Goal: Entertainment & Leisure: Consume media (video, audio)

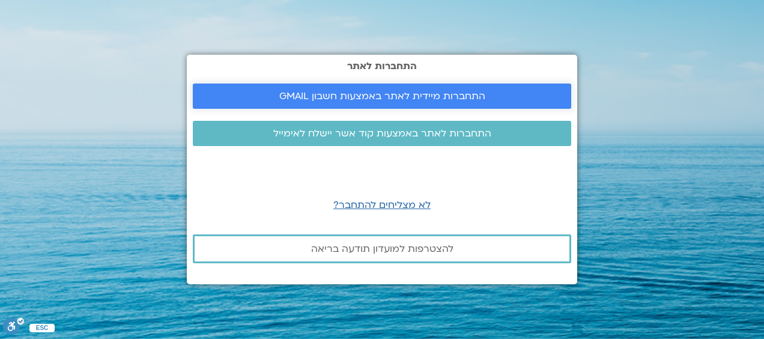
click at [396, 98] on span "התחברות מיידית לאתר באמצעות חשבון GMAIL" at bounding box center [382, 96] width 206 height 11
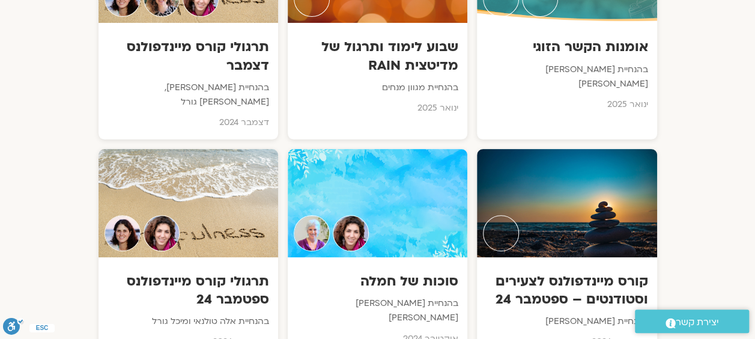
scroll to position [4639, 0]
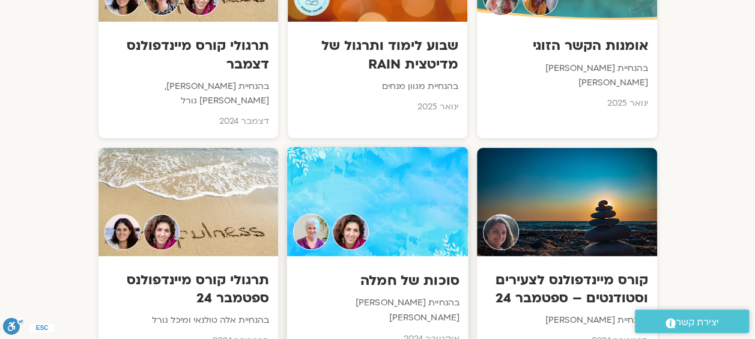
click at [361, 147] on div at bounding box center [376, 201] width 181 height 109
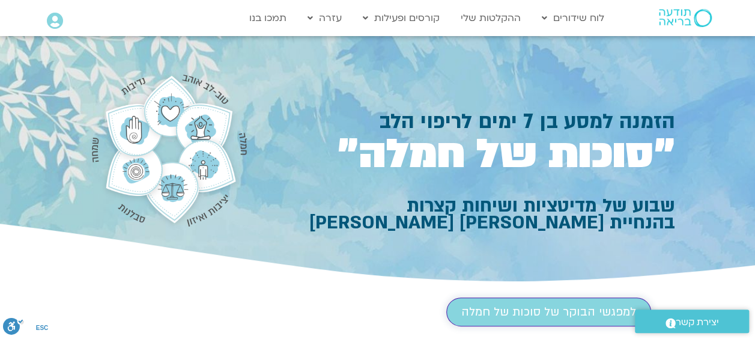
click at [558, 305] on span "למפגשי הבוקר של סוכות של חמלה" at bounding box center [548, 311] width 175 height 13
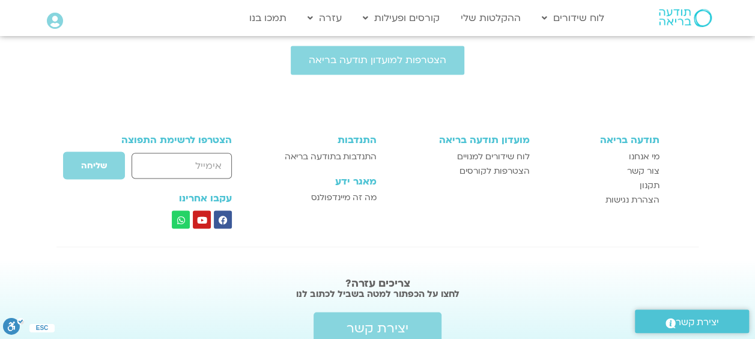
scroll to position [1028, 0]
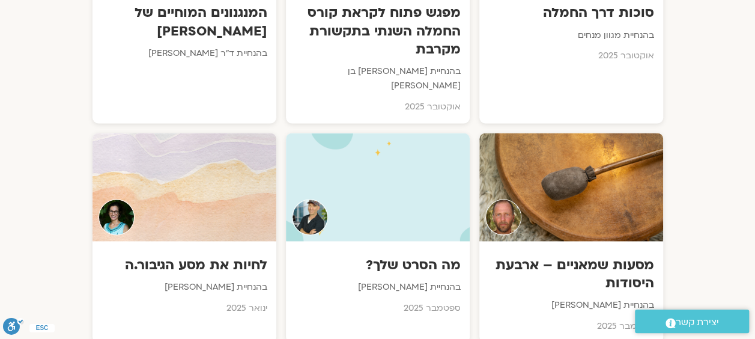
scroll to position [196, 0]
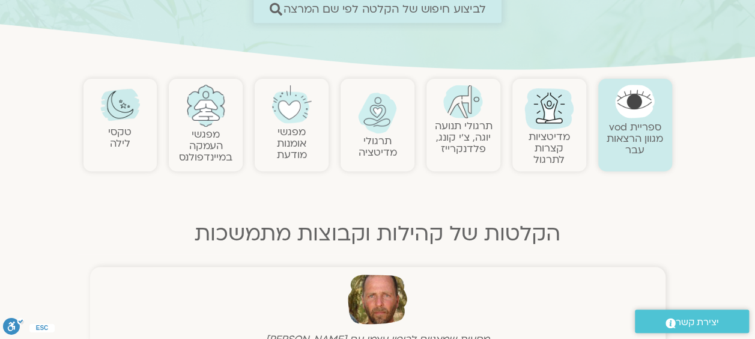
click at [468, 12] on span "לביצוע חיפוש של הקלטה לפי שם המרצה" at bounding box center [384, 8] width 202 height 13
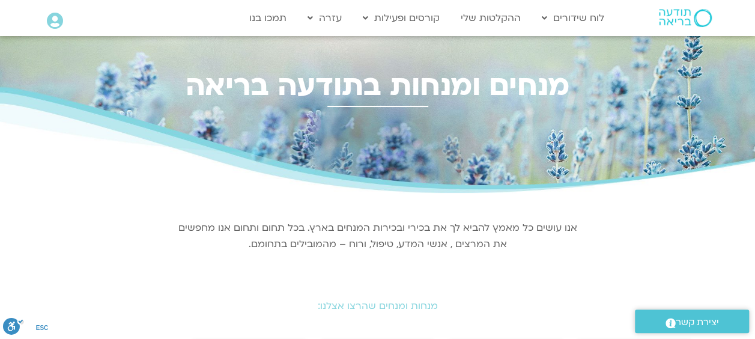
click at [751, 136] on section "מנחים ומנחות בתודעה בריאה" at bounding box center [377, 114] width 755 height 157
click at [495, 17] on link "ההקלטות שלי" at bounding box center [491, 18] width 72 height 23
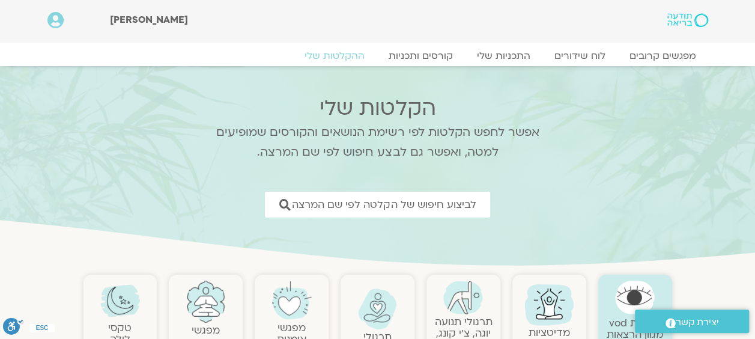
click at [631, 303] on div ".st0{fill:#FFFFFF;} יצירת קשר" at bounding box center [692, 320] width 126 height 35
drag, startPoint x: 631, startPoint y: 303, endPoint x: 643, endPoint y: 285, distance: 21.6
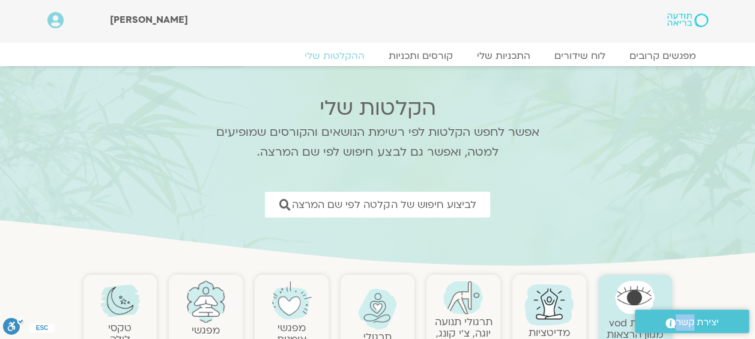
click at [643, 285] on img at bounding box center [635, 297] width 40 height 34
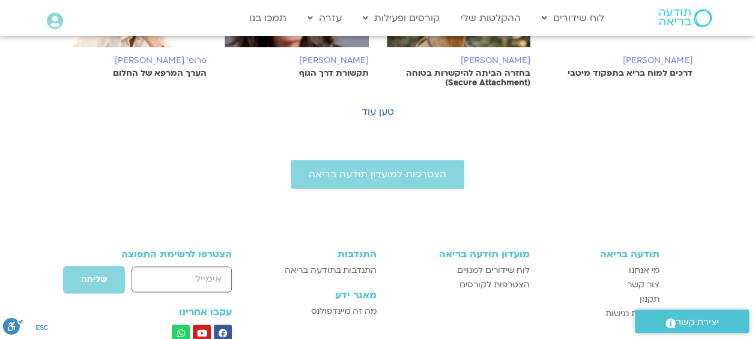
scroll to position [624, 0]
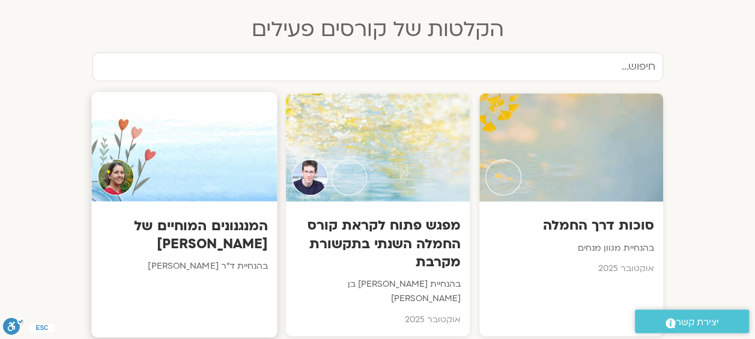
scroll to position [576, 0]
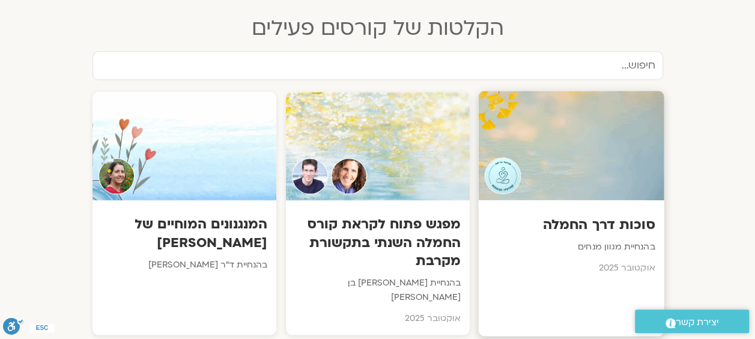
click at [562, 175] on div at bounding box center [571, 145] width 186 height 109
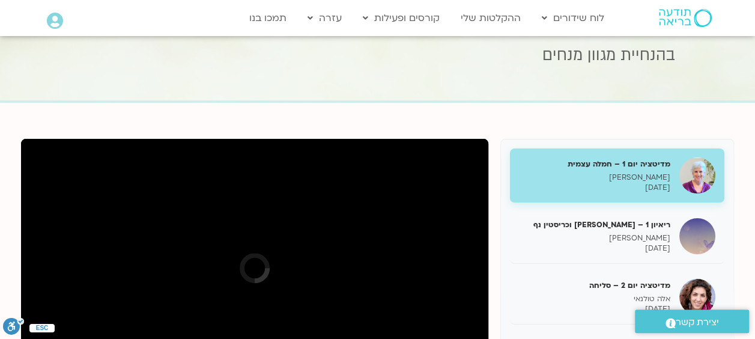
scroll to position [193, 0]
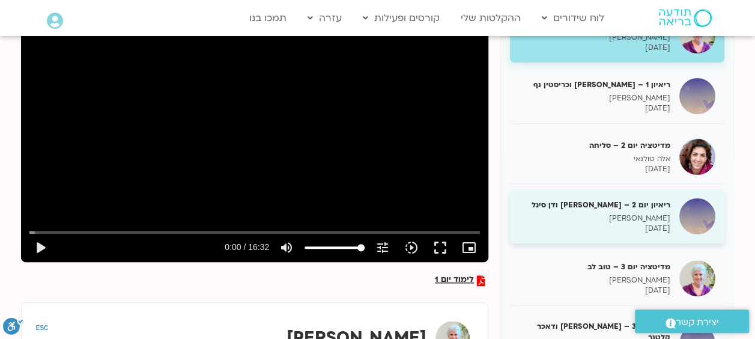
click at [660, 220] on p "[PERSON_NAME]" at bounding box center [594, 218] width 151 height 10
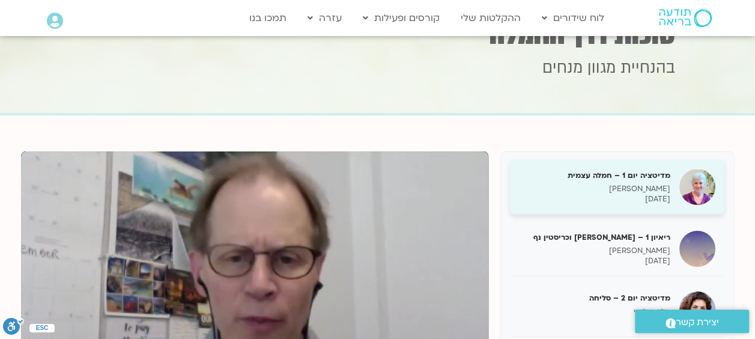
click at [718, 174] on div "מדיטציה יום 1 – חמלה עצמית סנדיה בר קמה 08/10/2025" at bounding box center [617, 187] width 214 height 55
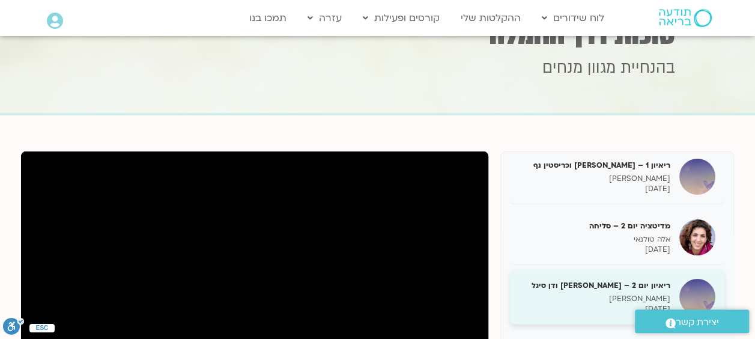
click at [689, 291] on img at bounding box center [697, 297] width 36 height 36
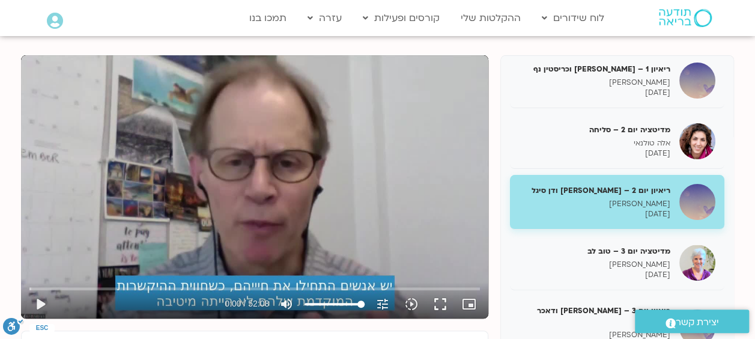
scroll to position [161, 0]
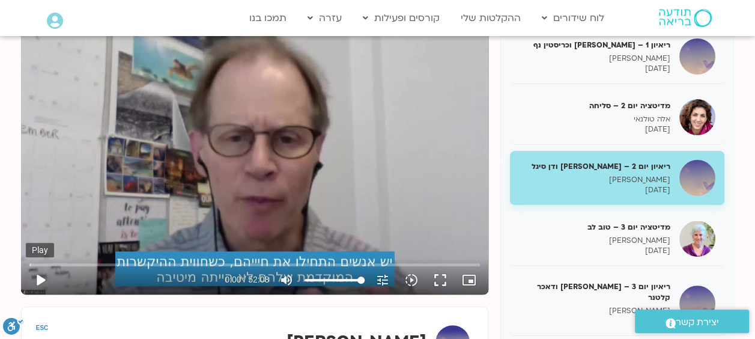
click at [42, 277] on button "play_arrow" at bounding box center [40, 279] width 29 height 29
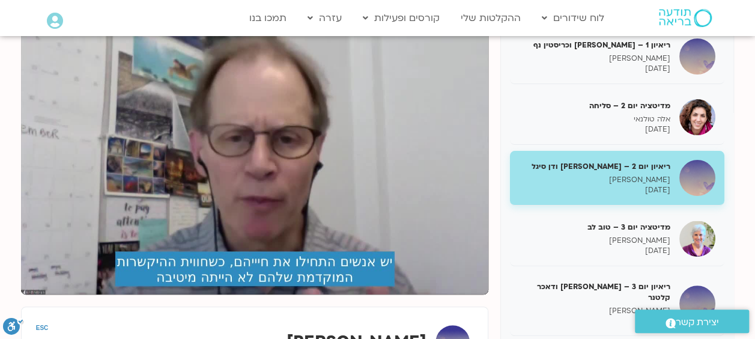
click at [39, 282] on button "pause" at bounding box center [40, 279] width 29 height 29
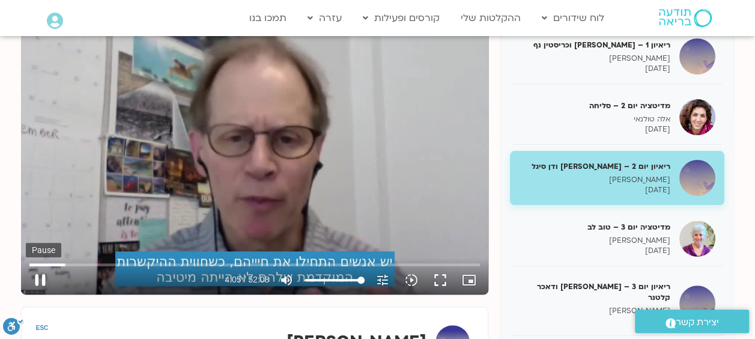
click at [40, 276] on button "pause" at bounding box center [40, 279] width 29 height 29
click at [40, 277] on button "play_arrow" at bounding box center [40, 279] width 29 height 29
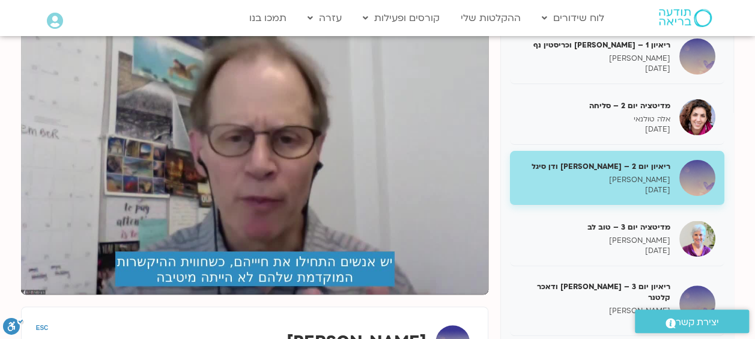
click at [40, 277] on button "pause" at bounding box center [40, 279] width 29 height 29
click at [40, 276] on button "pause" at bounding box center [40, 279] width 29 height 29
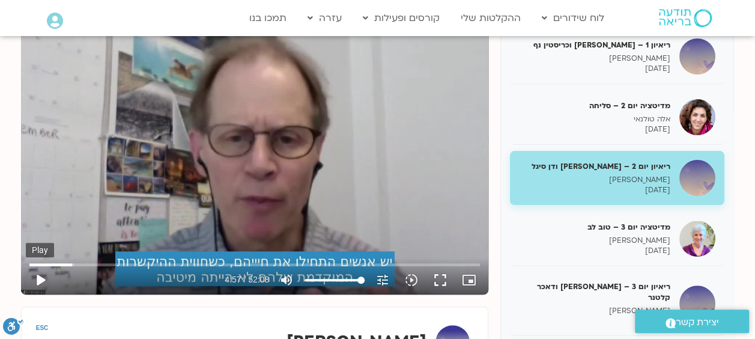
click at [40, 276] on button "play_arrow" at bounding box center [40, 279] width 29 height 29
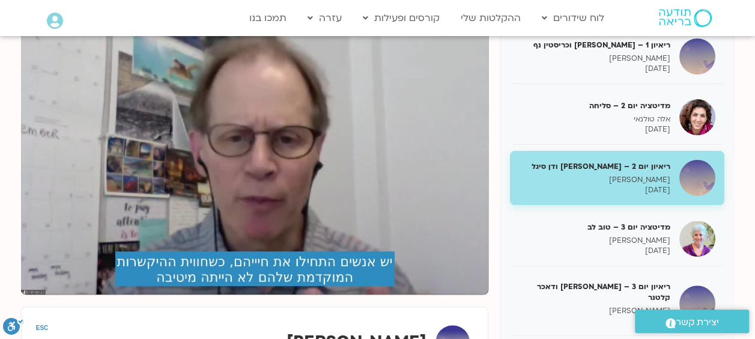
click at [38, 281] on button "pause" at bounding box center [40, 279] width 29 height 29
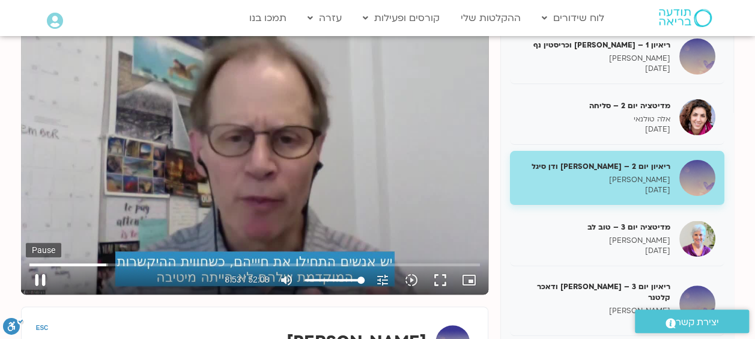
click at [37, 279] on button "pause" at bounding box center [40, 279] width 29 height 29
type input "533.861151"
click at [26, 265] on button "play_arrow" at bounding box center [40, 279] width 29 height 29
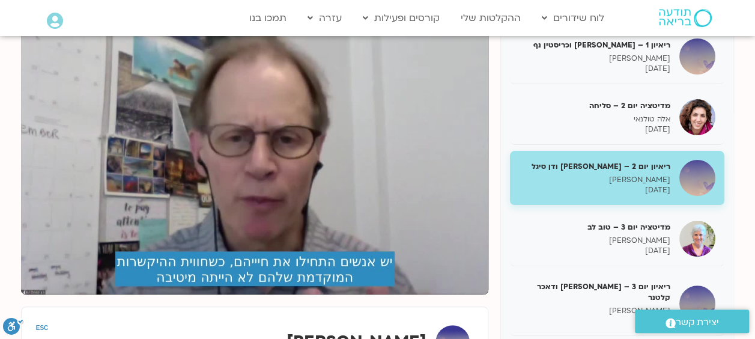
click at [28, 288] on button "pause" at bounding box center [40, 279] width 29 height 29
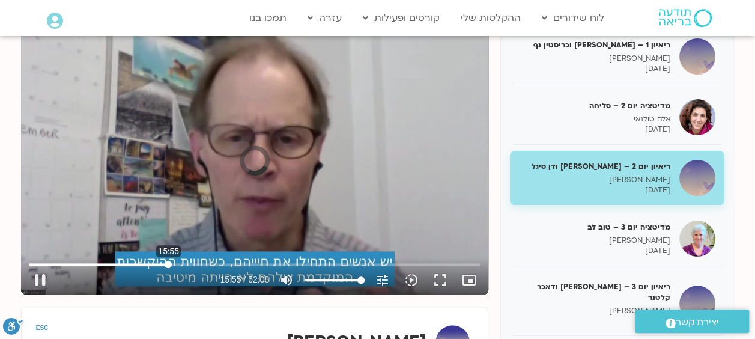
click at [168, 264] on input "Seek" at bounding box center [254, 264] width 450 height 7
click at [164, 262] on input "Seek" at bounding box center [254, 264] width 450 height 7
click at [165, 263] on input "Seek" at bounding box center [254, 264] width 450 height 7
click at [38, 276] on button "pause" at bounding box center [40, 279] width 29 height 29
click at [38, 279] on button "play_arrow" at bounding box center [40, 279] width 29 height 29
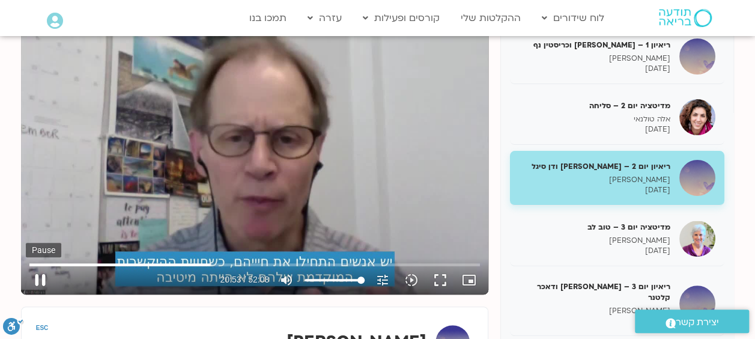
click at [38, 281] on button "pause" at bounding box center [40, 279] width 29 height 29
click at [35, 277] on button "play_arrow" at bounding box center [40, 279] width 29 height 29
click at [435, 280] on button "fullscreen" at bounding box center [440, 279] width 29 height 29
type input "3128.933333"
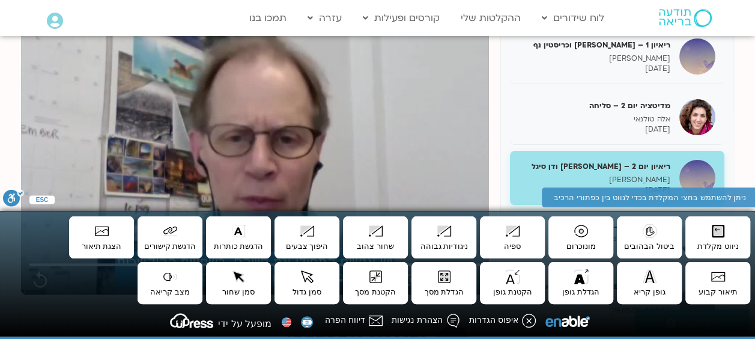
click at [684, 19] on img at bounding box center [685, 18] width 53 height 18
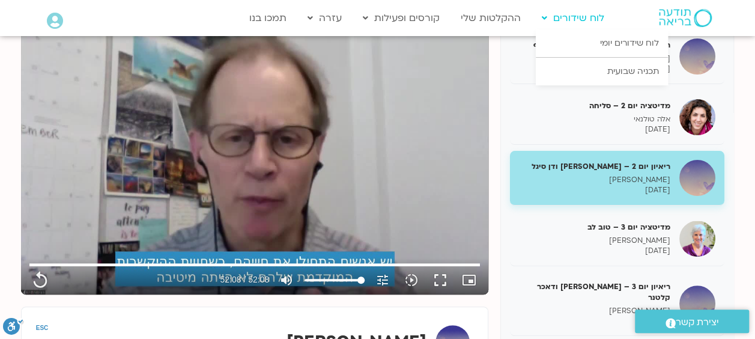
type input "3128.933333"
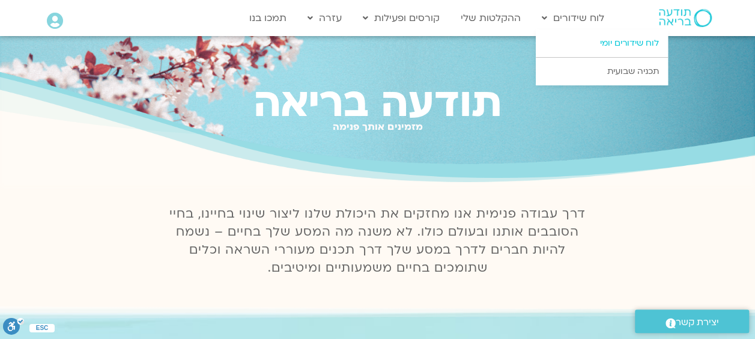
click at [645, 41] on link "לוח שידורים יומי" at bounding box center [602, 43] width 132 height 28
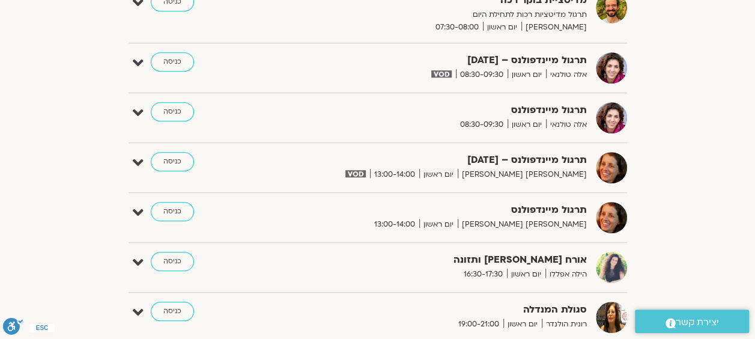
scroll to position [408, 0]
click at [168, 255] on link "כניסה" at bounding box center [172, 261] width 43 height 19
